Goal: Find specific page/section: Find specific page/section

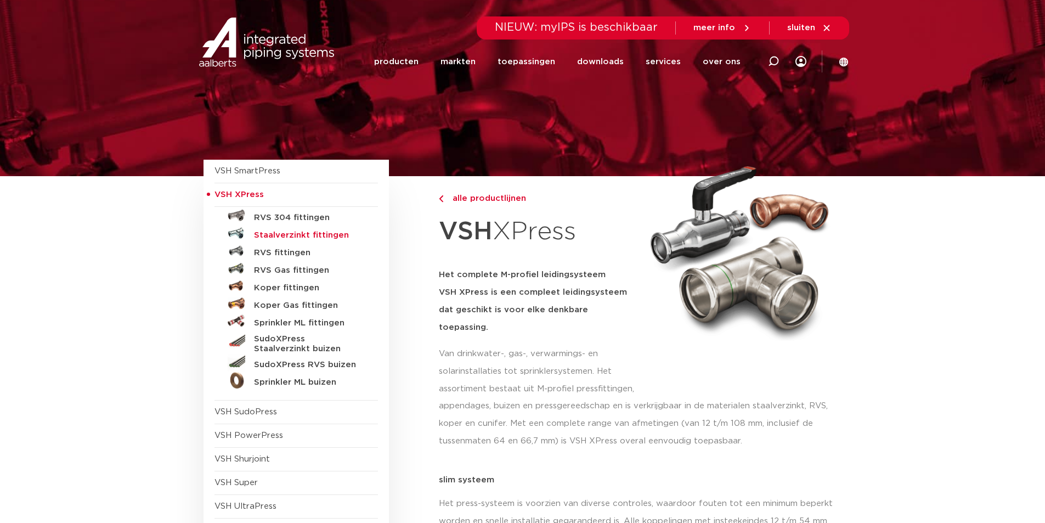
click at [331, 239] on h5 "Staalverzinkt fittingen" at bounding box center [308, 235] width 109 height 10
